Goal: Contribute content: Add original content to the website for others to see

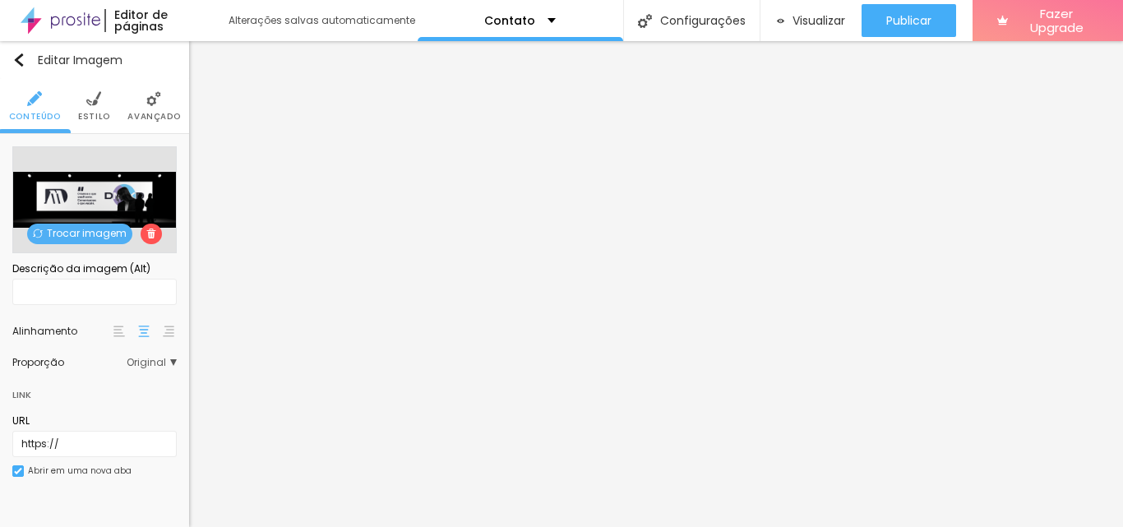
click at [63, 234] on span "Trocar imagem" at bounding box center [79, 234] width 105 height 21
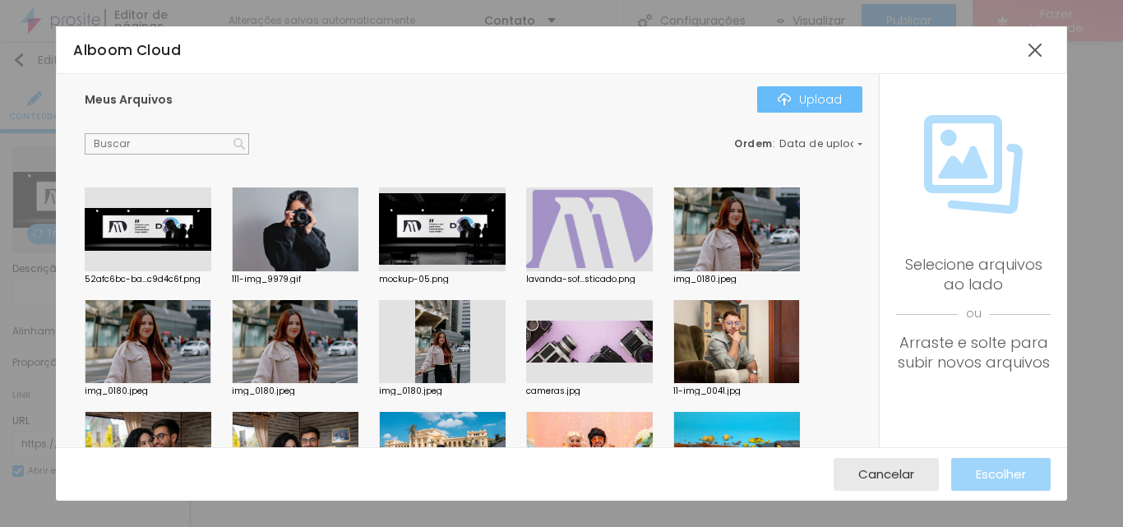
click at [773, 104] on button "Upload" at bounding box center [809, 99] width 105 height 26
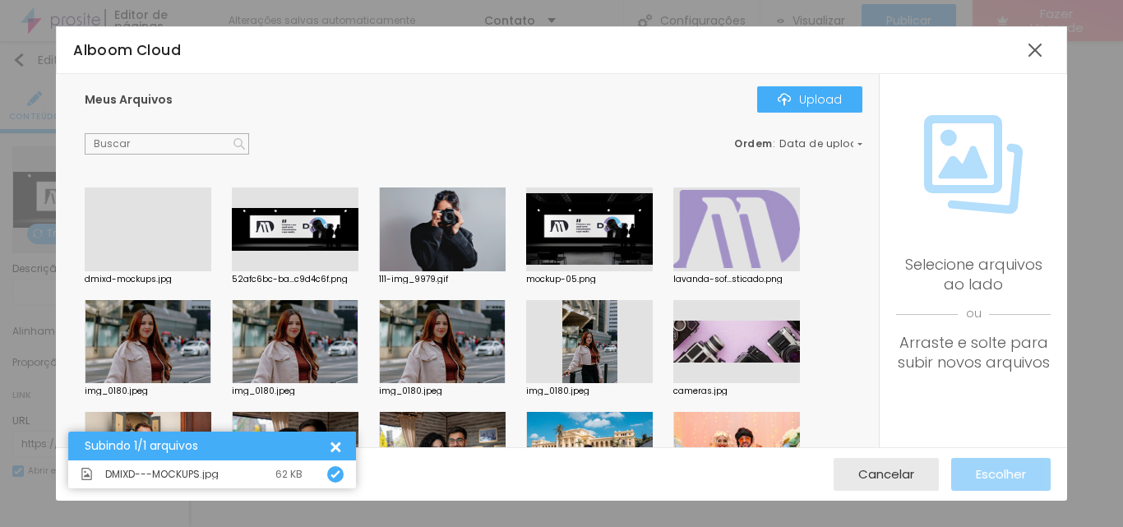
click at [190, 271] on div at bounding box center [148, 271] width 127 height 0
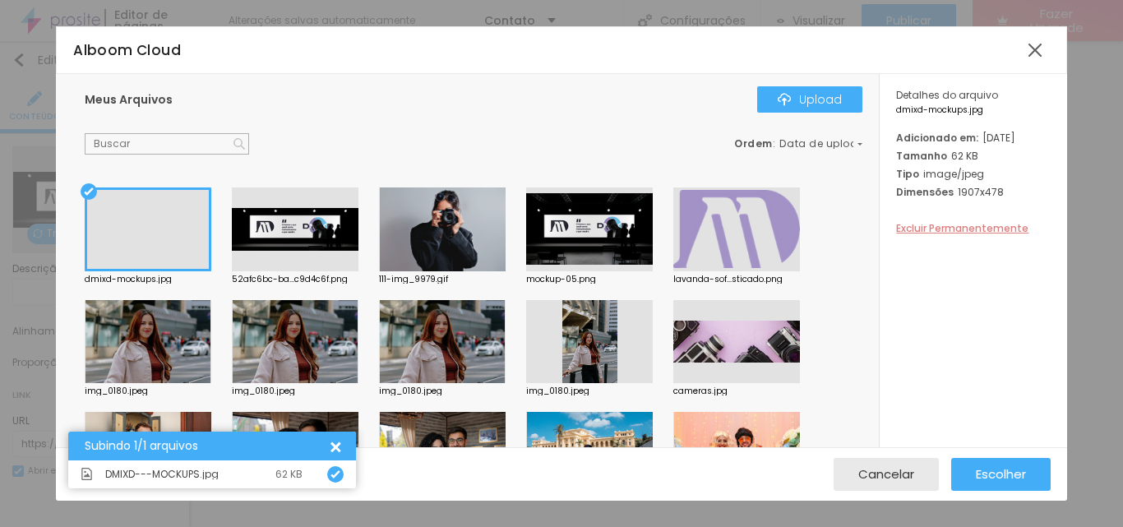
click at [953, 235] on span "Excluir Permanentemente" at bounding box center [962, 228] width 132 height 14
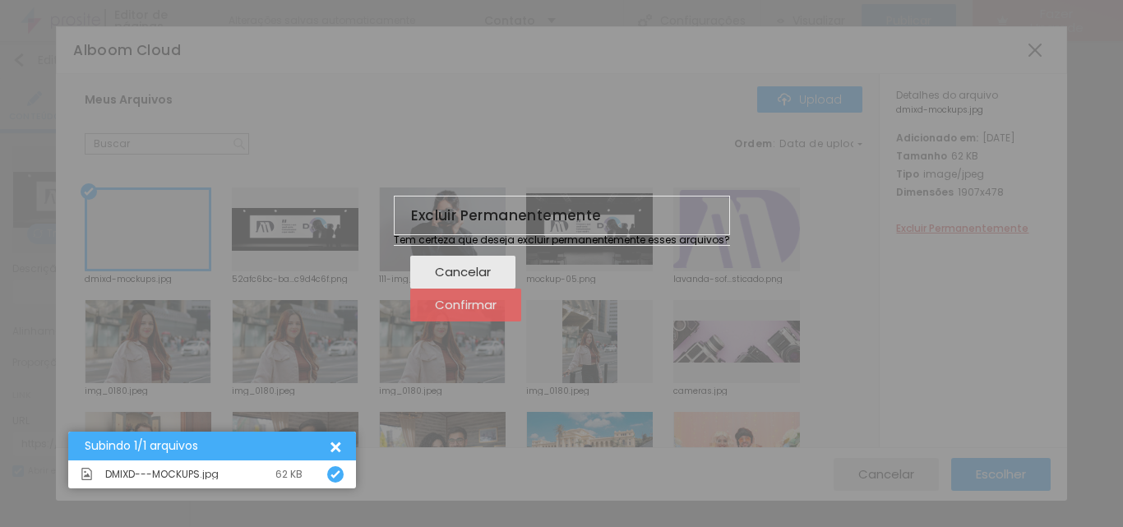
click at [497, 312] on span "Confirmar" at bounding box center [466, 305] width 62 height 14
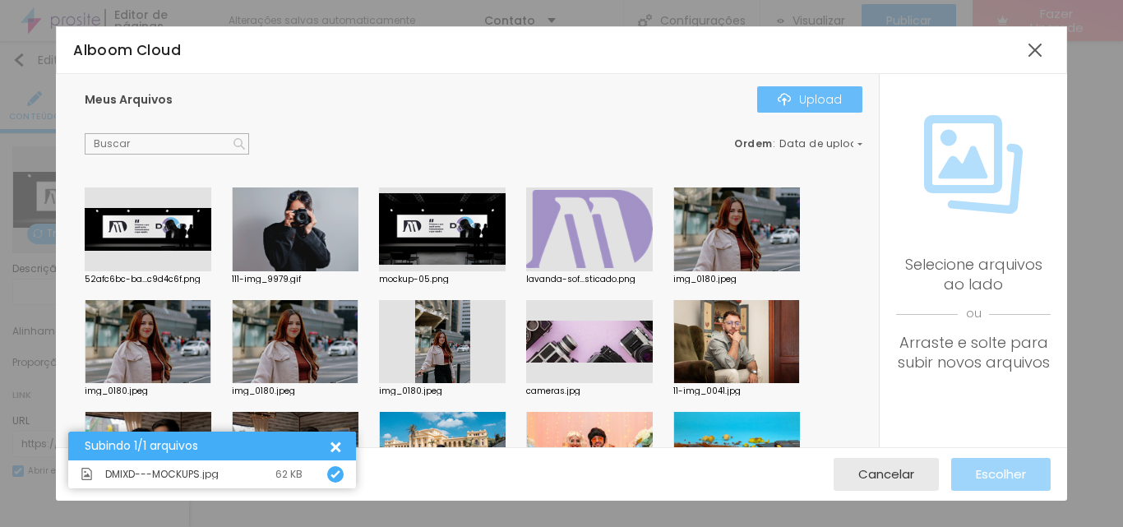
click at [828, 102] on div "Upload" at bounding box center [810, 99] width 64 height 13
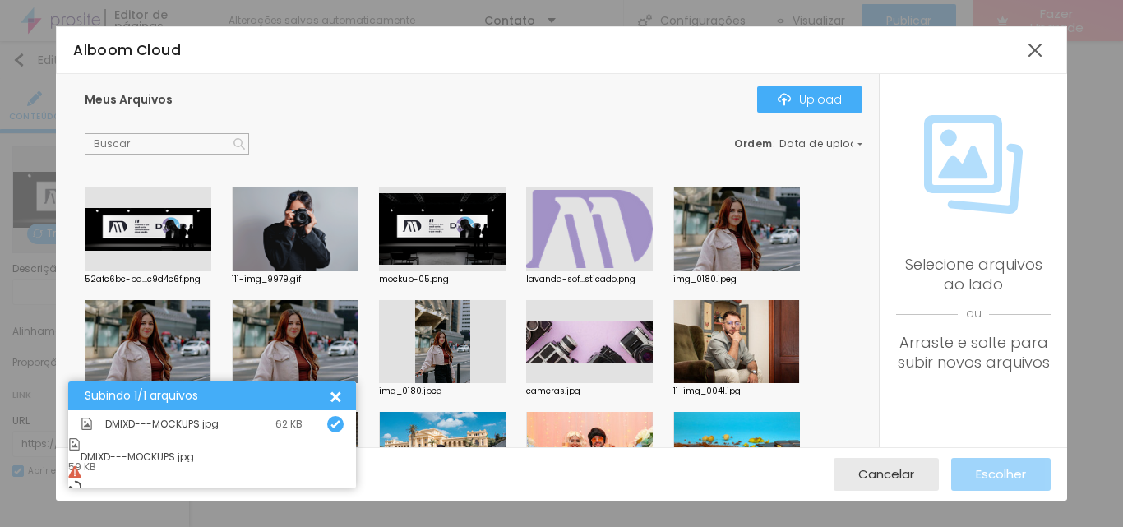
click at [361, 155] on div "Meus Arquivos Upload Ordem : Data de upload 52afc6bc-ba...c9d4c6f.png 111-img_9…" at bounding box center [467, 260] width 823 height 373
click at [819, 100] on div "Upload" at bounding box center [810, 99] width 64 height 13
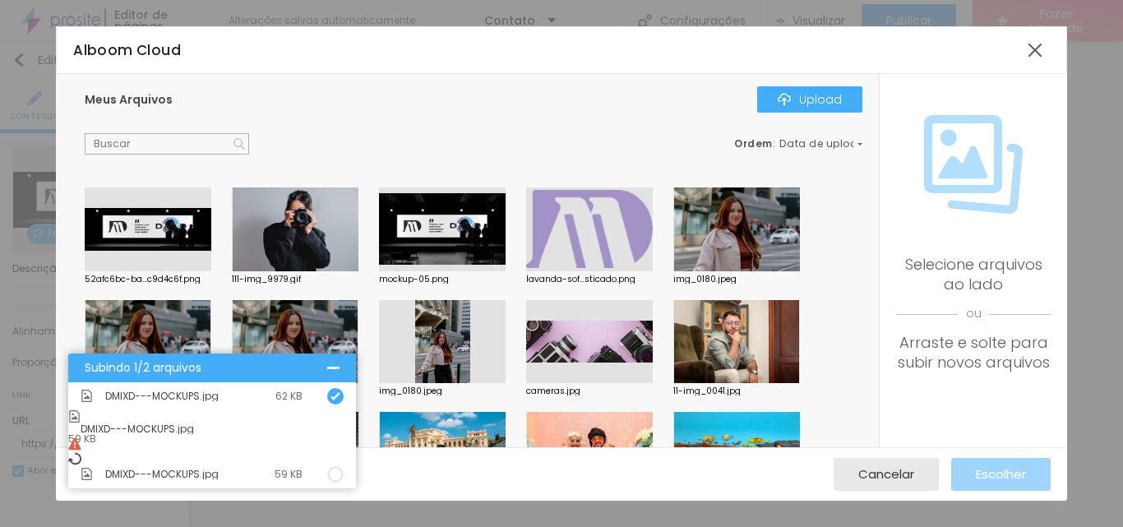
click at [698, 137] on div "Ordem : Data de upload" at bounding box center [474, 143] width 778 height 21
click at [1029, 49] on div at bounding box center [1035, 50] width 30 height 30
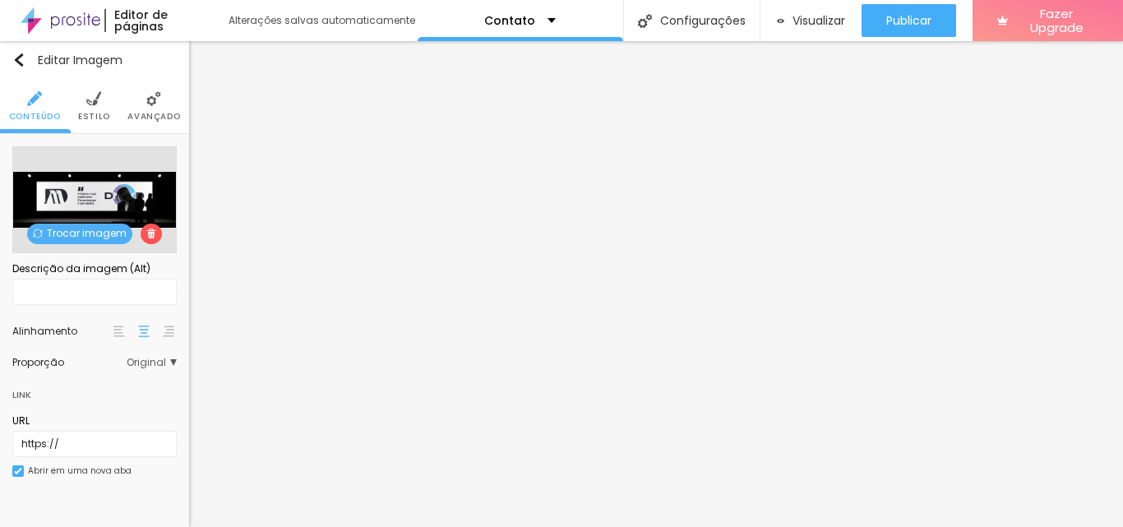
click at [59, 237] on span "Trocar imagem" at bounding box center [79, 234] width 105 height 21
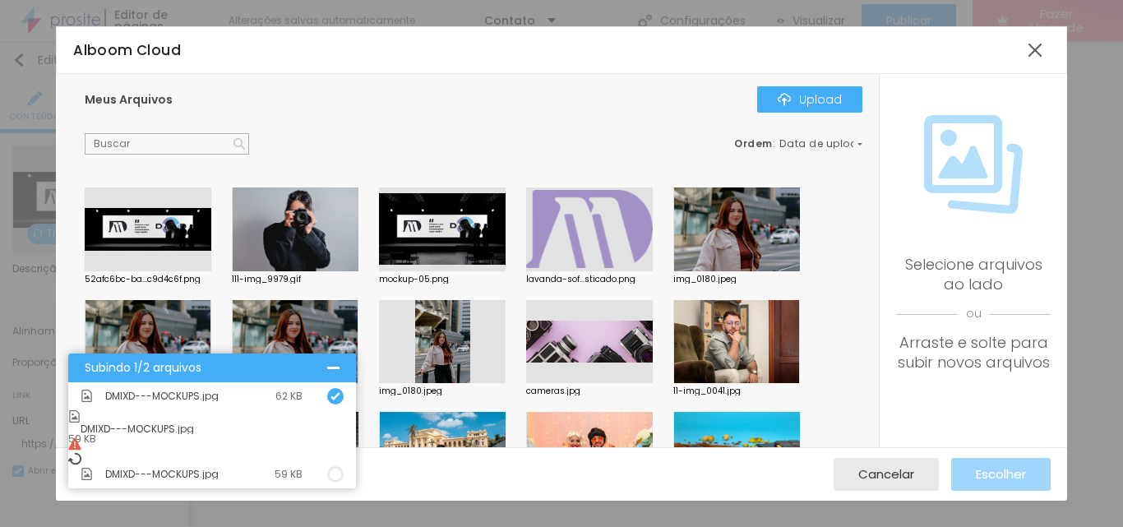
click at [335, 374] on div at bounding box center [333, 368] width 12 height 12
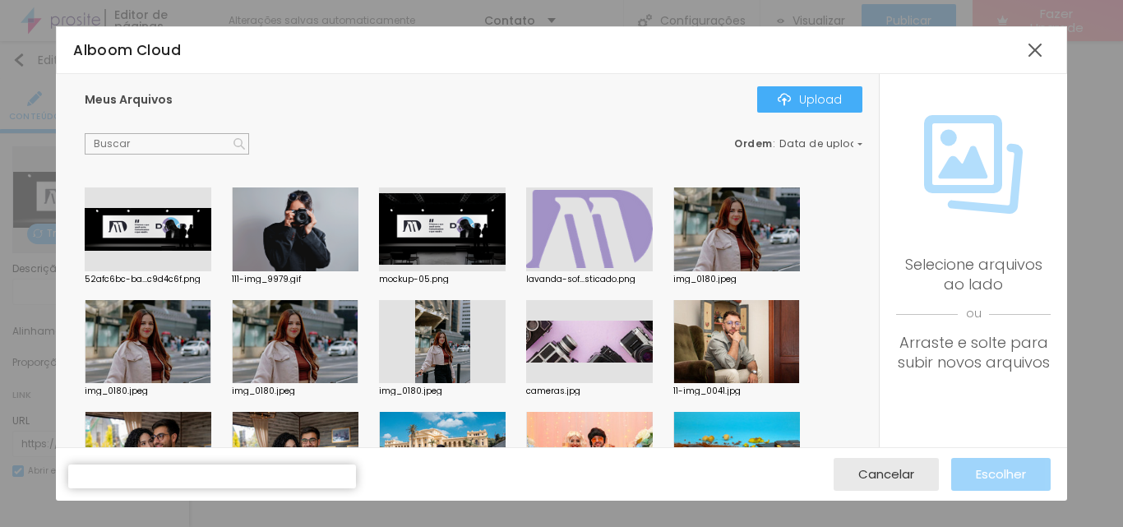
click at [807, 150] on div "Ordem : Data de upload" at bounding box center [474, 143] width 778 height 21
click at [1050, 53] on div "Alboom Cloud" at bounding box center [561, 50] width 1010 height 48
click at [1040, 50] on div at bounding box center [1035, 50] width 30 height 30
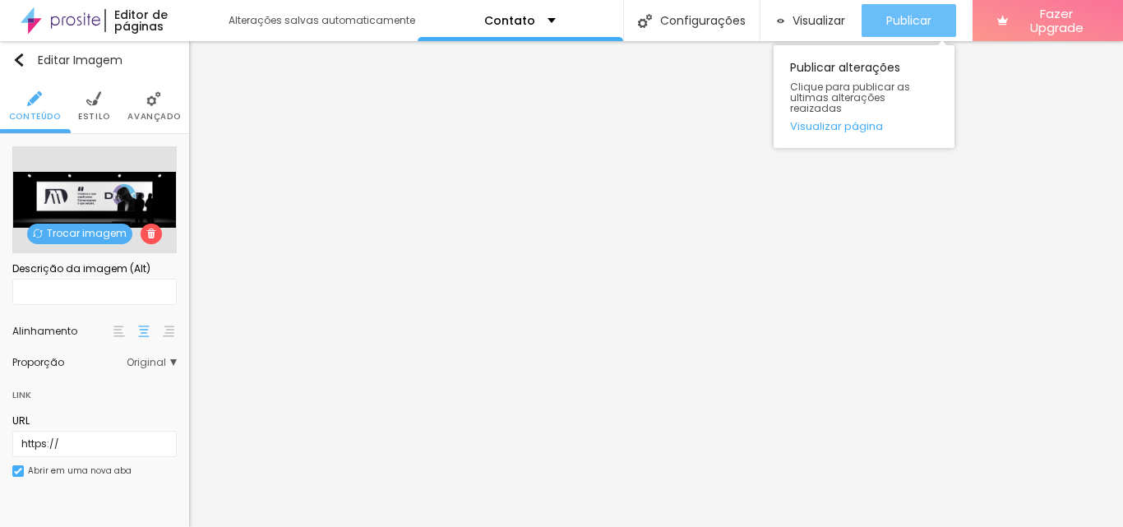
click at [893, 14] on span "Publicar" at bounding box center [908, 20] width 45 height 13
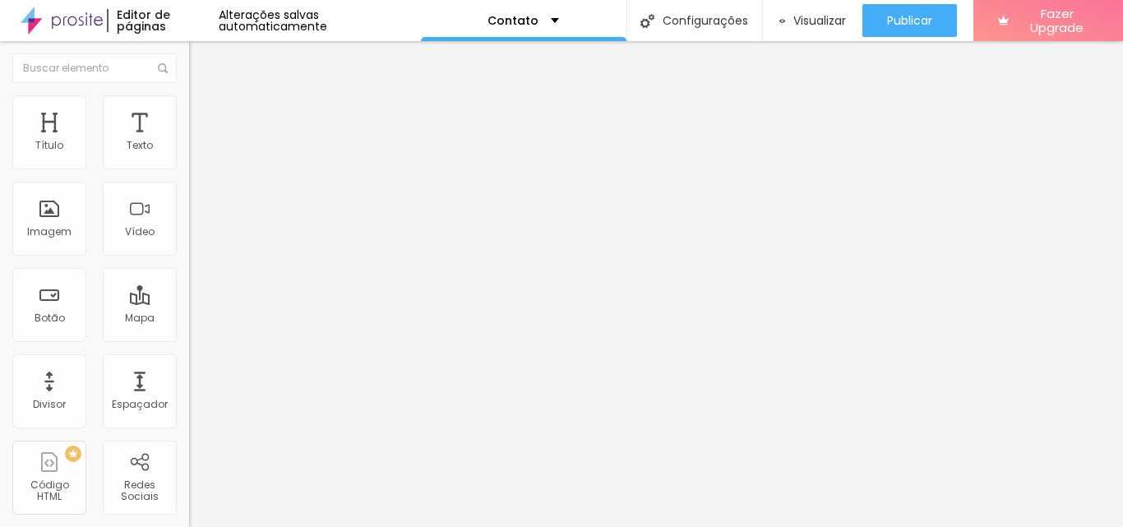
click at [189, 141] on span "Trocar imagem" at bounding box center [234, 134] width 90 height 14
click at [806, 7] on div "Visualizar" at bounding box center [812, 20] width 67 height 33
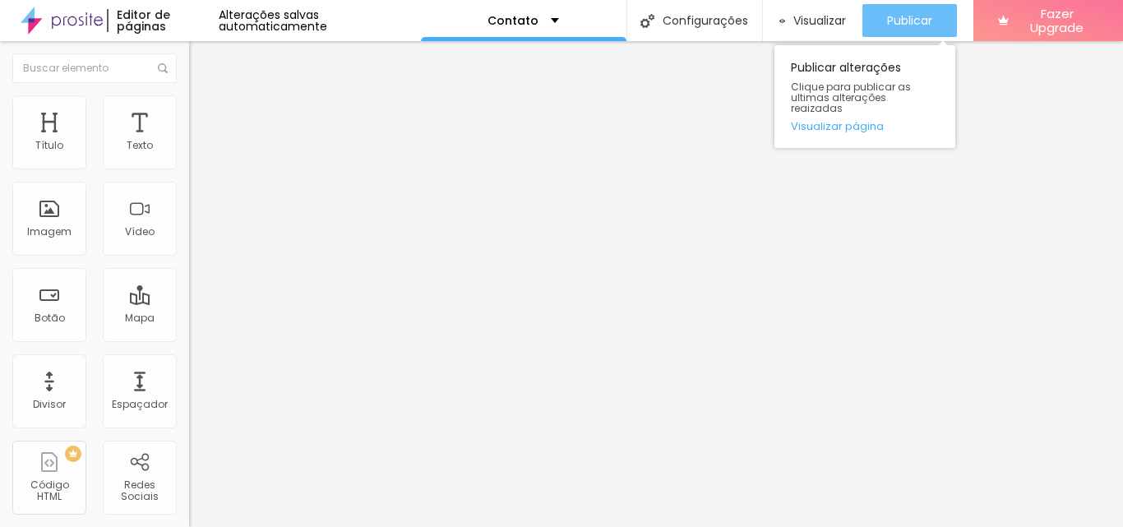
click at [927, 17] on span "Publicar" at bounding box center [909, 20] width 45 height 13
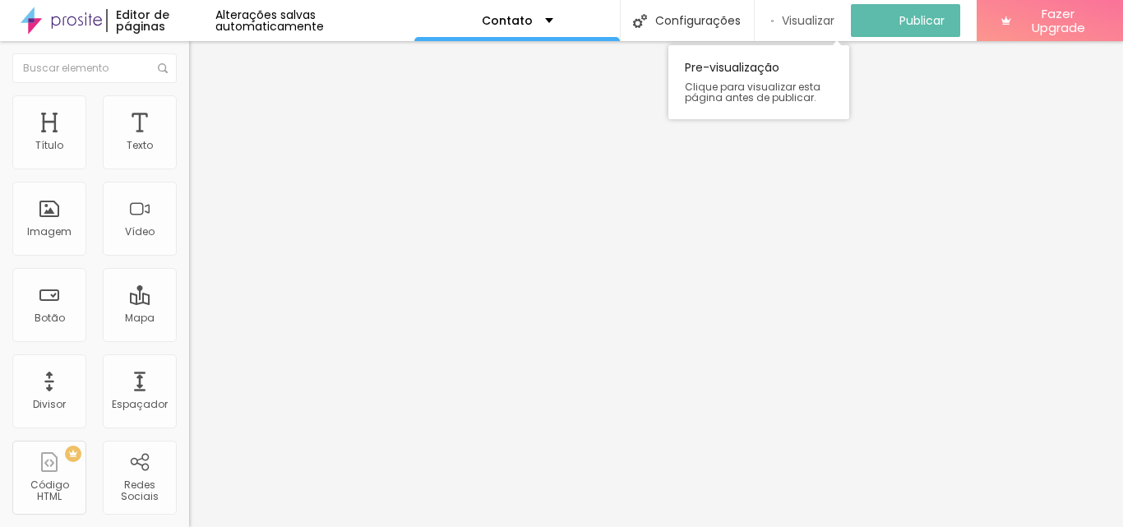
click at [826, 20] on span "Visualizar" at bounding box center [808, 20] width 53 height 13
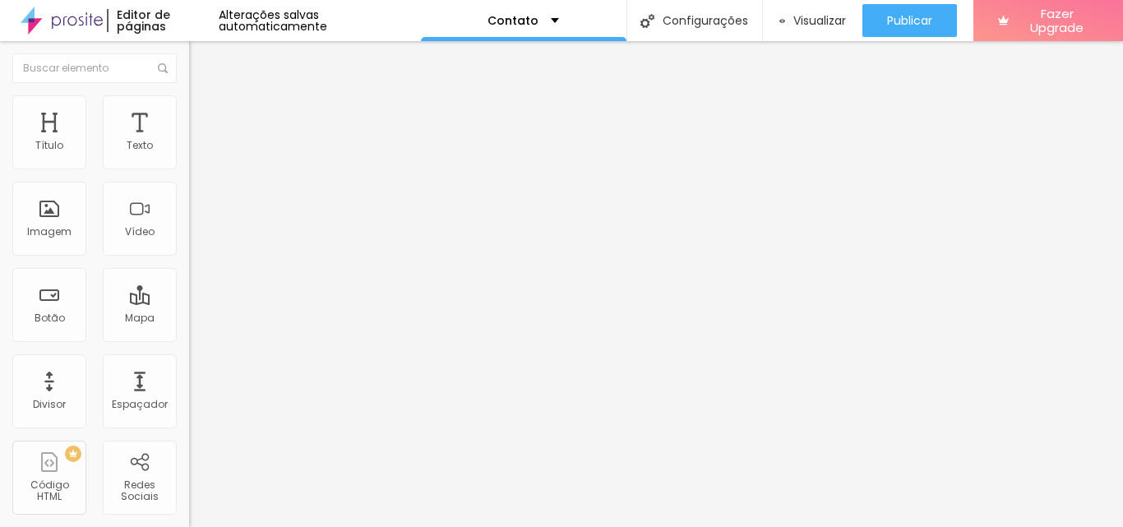
click at [189, 141] on span "Trocar imagem" at bounding box center [234, 134] width 90 height 14
click at [204, 113] on span "Estilo" at bounding box center [216, 106] width 25 height 14
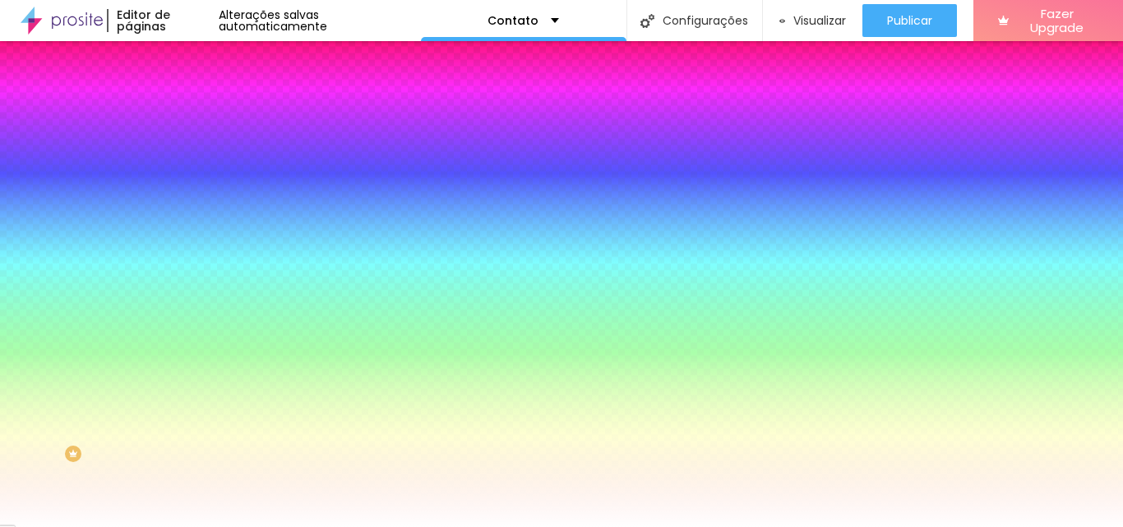
click at [189, 113] on ul "Conteúdo Estilo Avançado" at bounding box center [283, 103] width 189 height 49
click at [204, 116] on span "Avançado" at bounding box center [231, 123] width 54 height 14
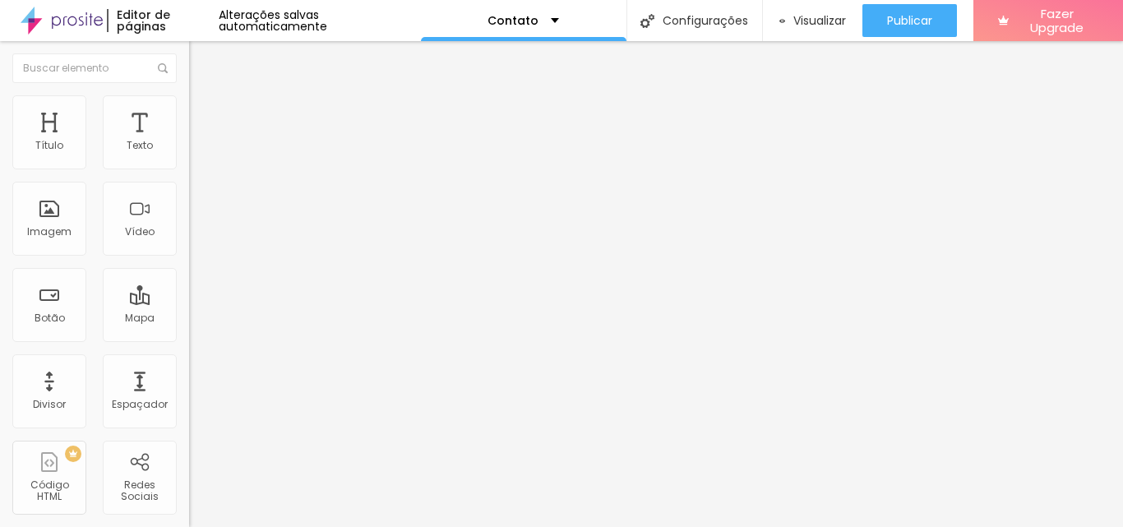
type input "10"
type input "5"
type input "0"
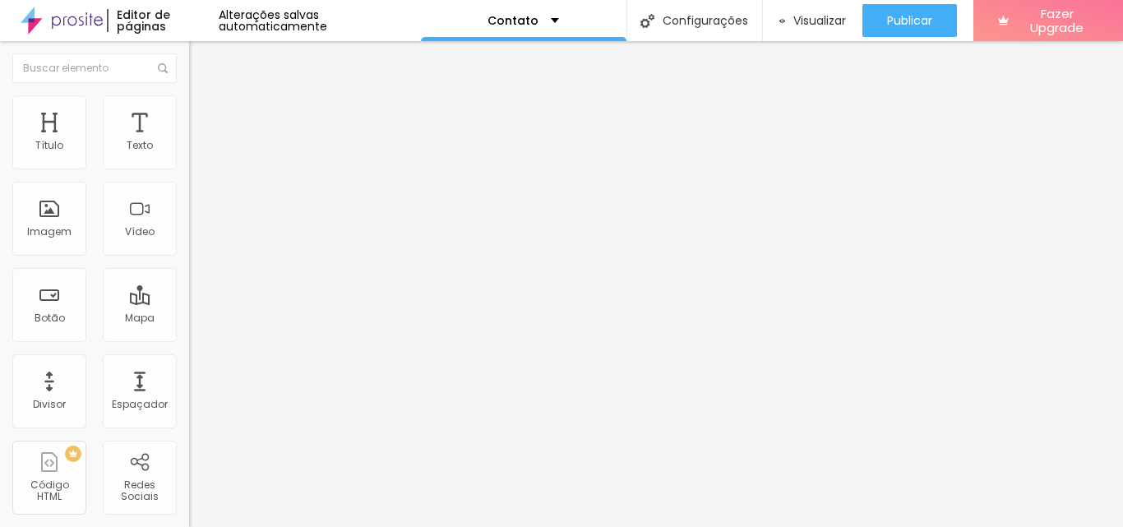
type input "0"
drag, startPoint x: 52, startPoint y: 161, endPoint x: 21, endPoint y: 172, distance: 33.0
type input "0"
click at [189, 319] on input "range" at bounding box center [242, 325] width 106 height 13
click at [189, 109] on li "Estilo" at bounding box center [283, 103] width 189 height 16
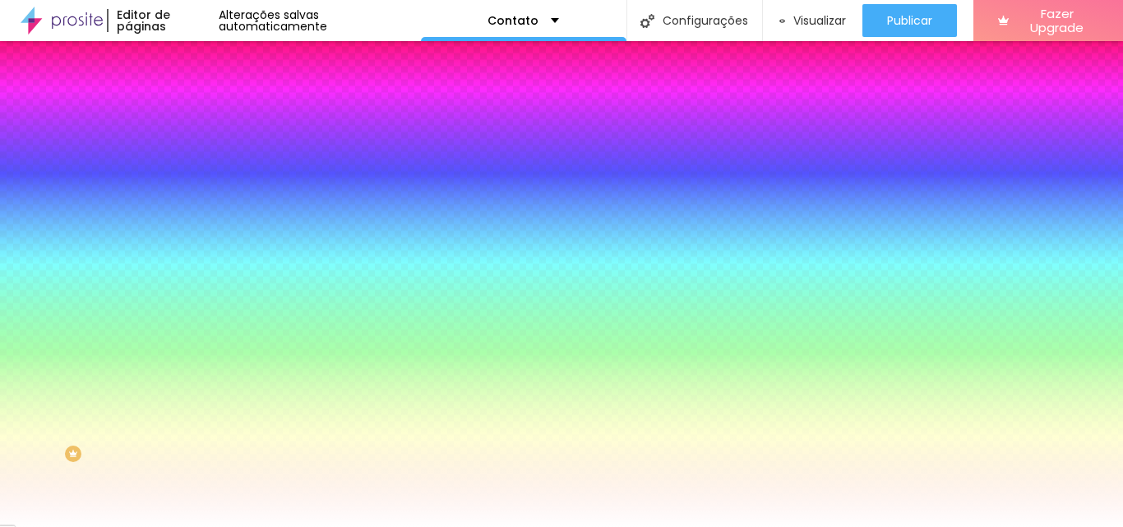
click at [204, 116] on span "Avançado" at bounding box center [231, 123] width 54 height 14
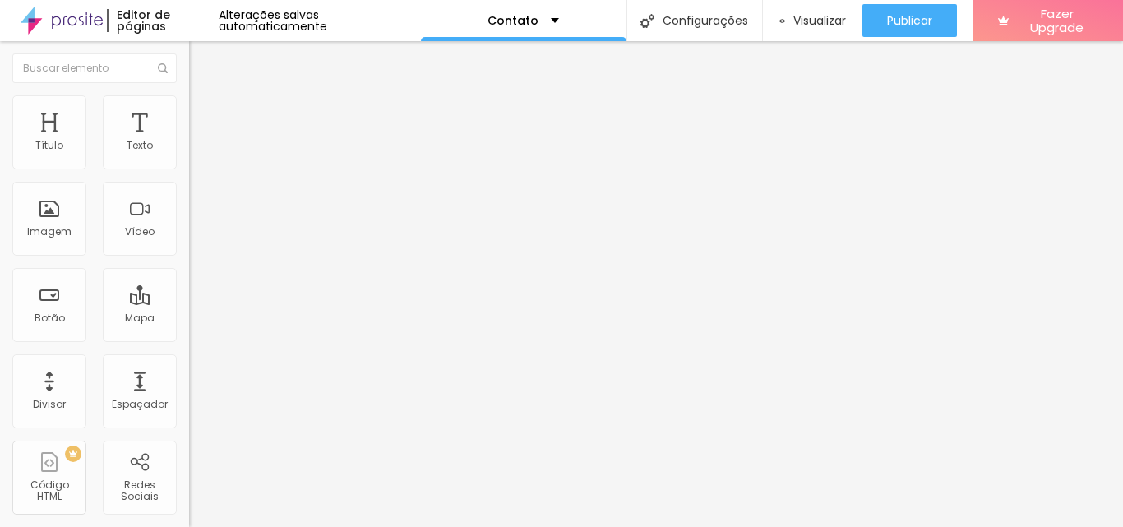
type input "15"
type input "10"
type input "5"
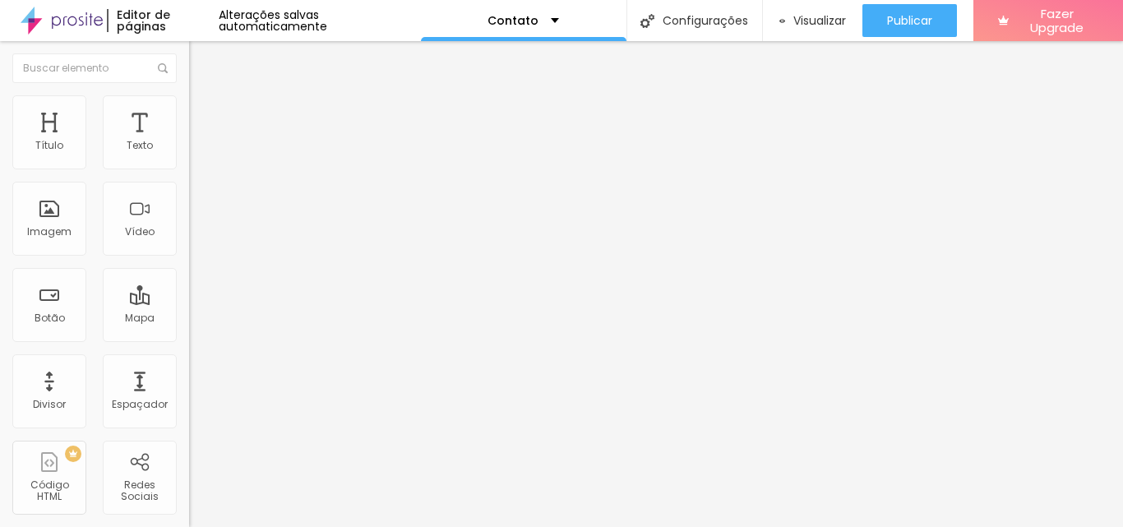
type input "5"
type input "0"
drag, startPoint x: 85, startPoint y: 161, endPoint x: 0, endPoint y: 158, distance: 85.6
type input "0"
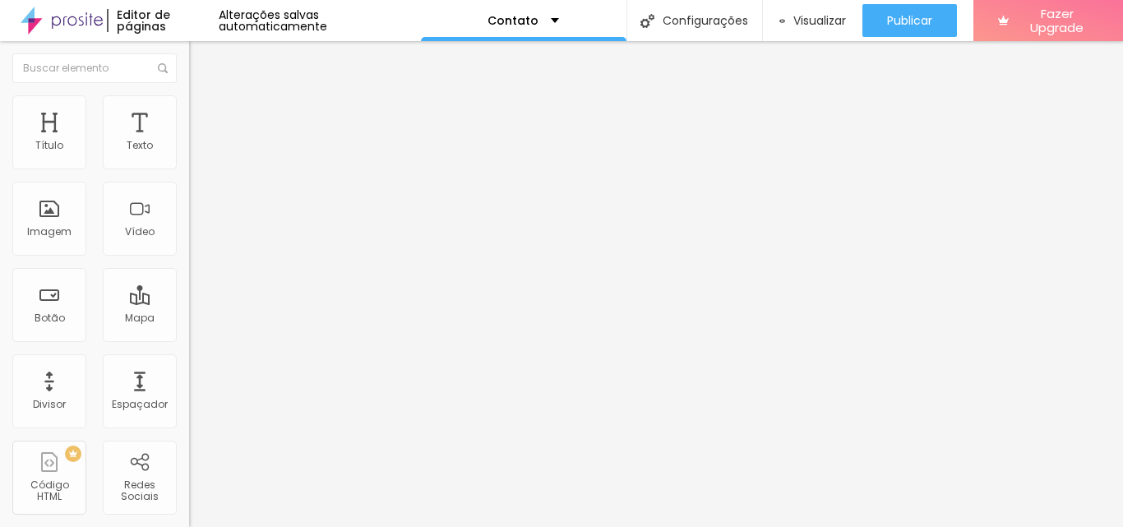
click at [189, 319] on input "range" at bounding box center [242, 325] width 106 height 13
type input "0"
drag, startPoint x: 33, startPoint y: 192, endPoint x: 4, endPoint y: 198, distance: 29.5
type input "0"
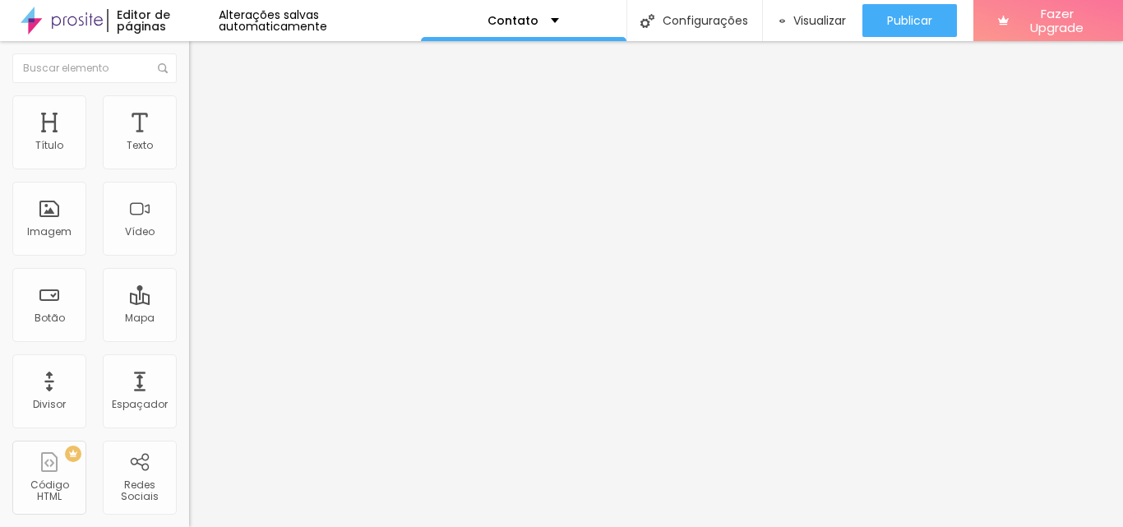
click at [189, 141] on span "Trocar imagem" at bounding box center [234, 134] width 90 height 14
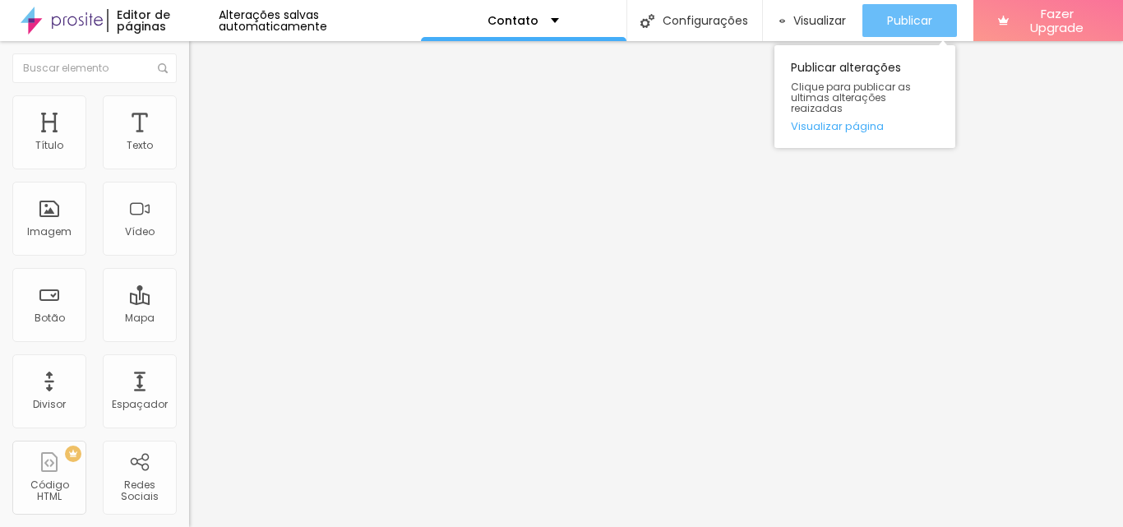
click at [926, 21] on span "Publicar" at bounding box center [909, 20] width 45 height 13
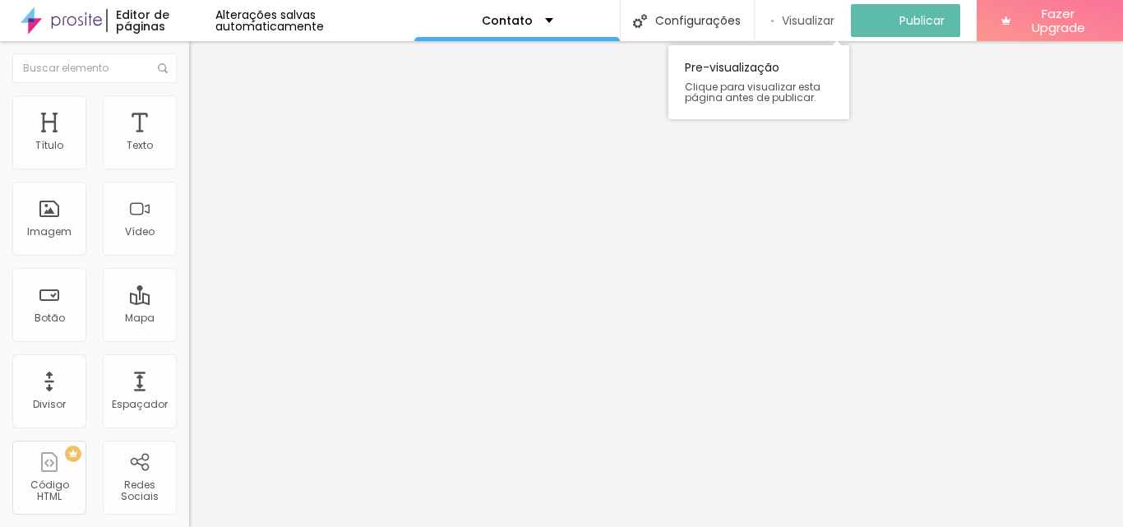
click at [820, 29] on div "Visualizar" at bounding box center [803, 20] width 64 height 33
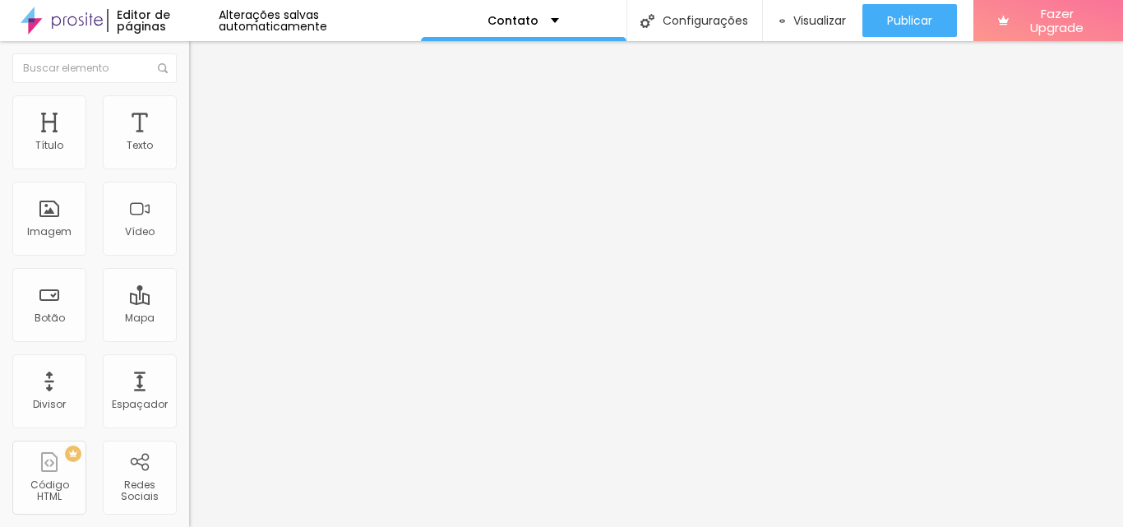
click at [189, 141] on span "Trocar imagem" at bounding box center [234, 134] width 90 height 14
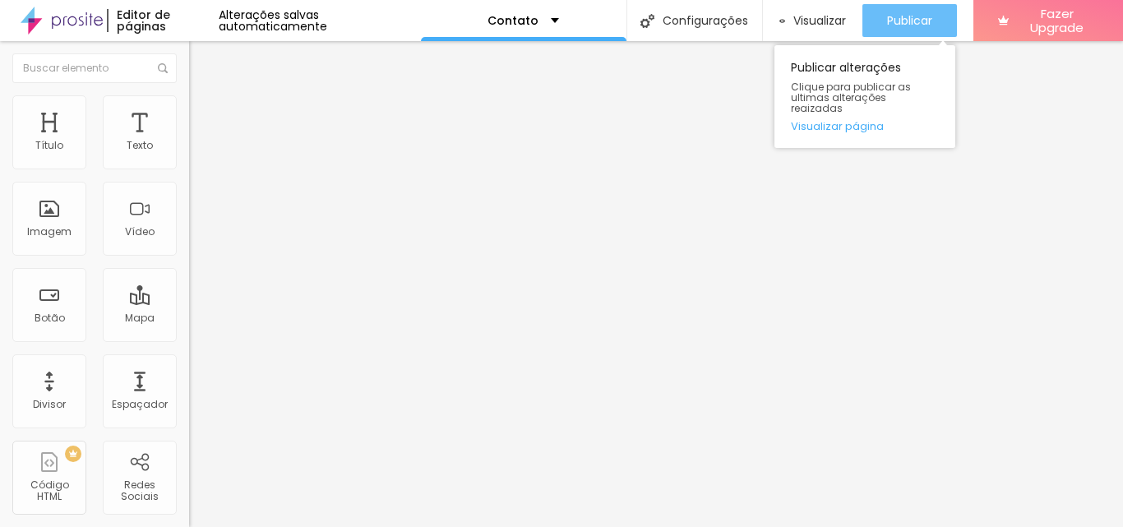
click at [890, 21] on span "Publicar" at bounding box center [909, 20] width 45 height 13
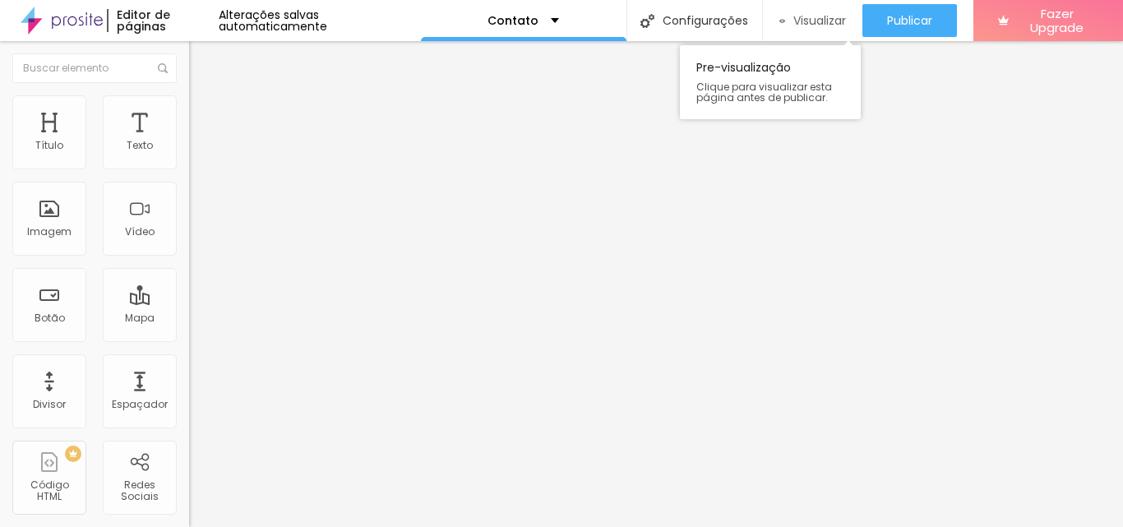
click at [823, 34] on div "Visualizar" at bounding box center [812, 20] width 67 height 33
